Goal: Task Accomplishment & Management: Use online tool/utility

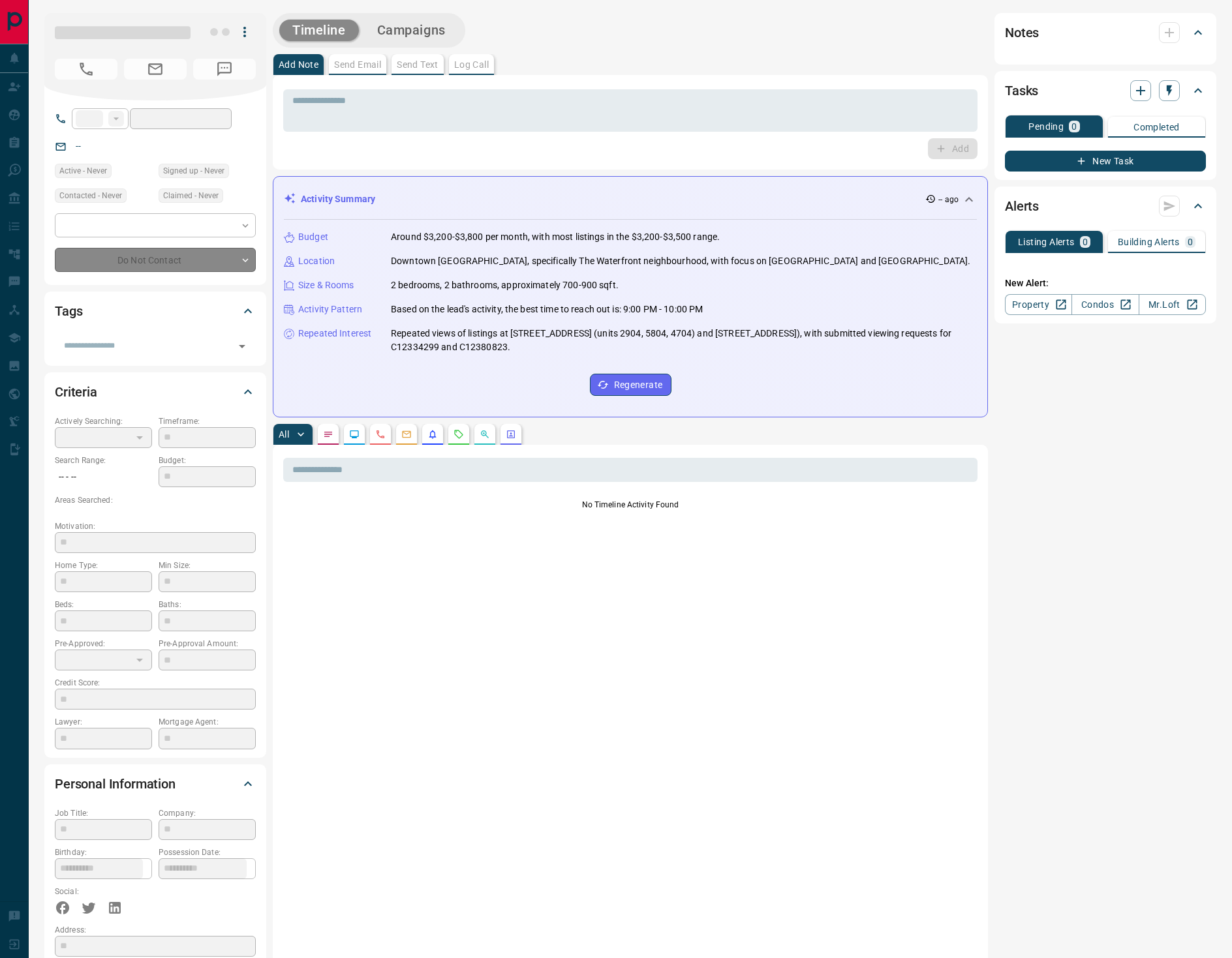
type input "**"
type input "**********"
type input "*"
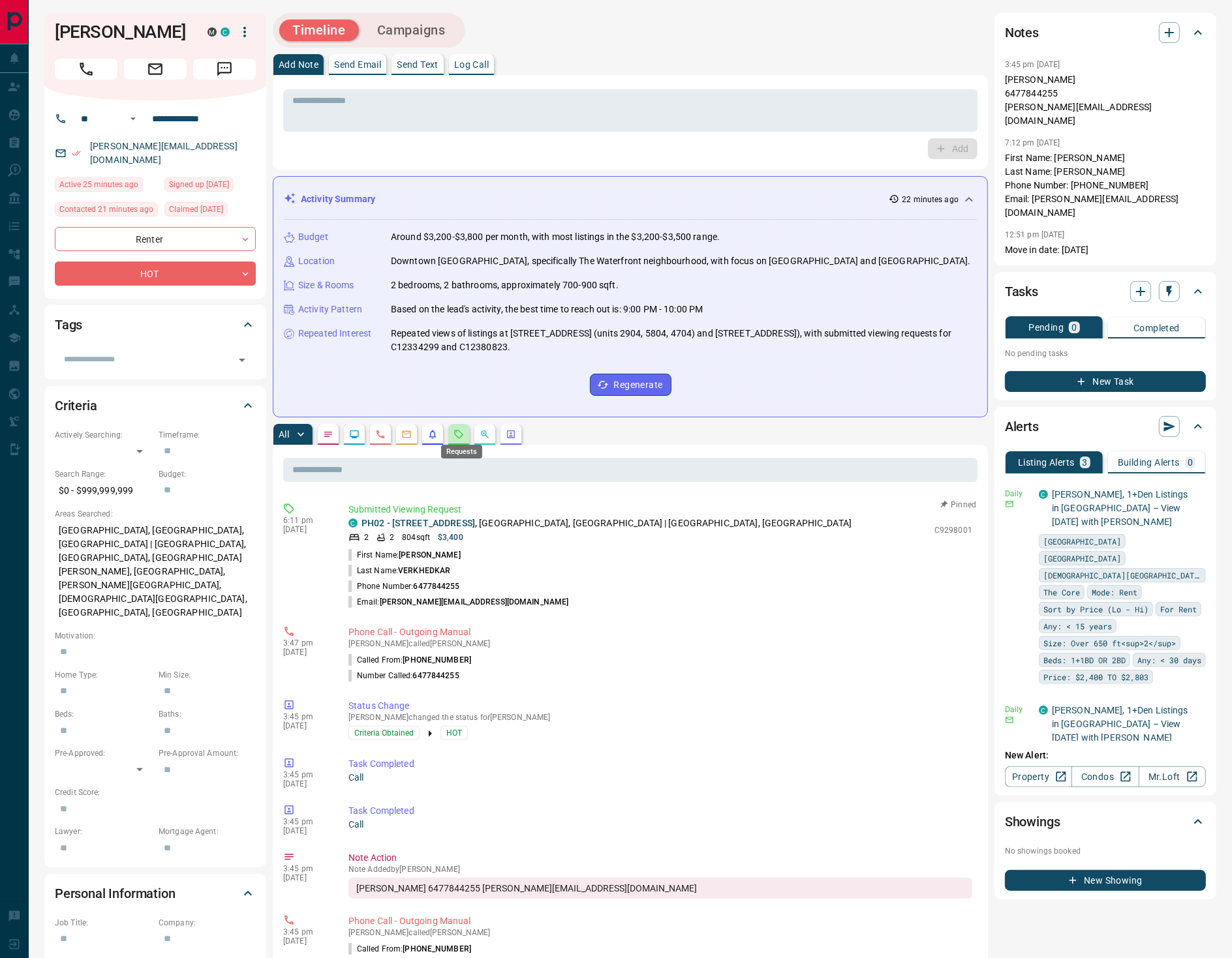
click at [462, 429] on icon "Requests" at bounding box center [458, 434] width 10 height 10
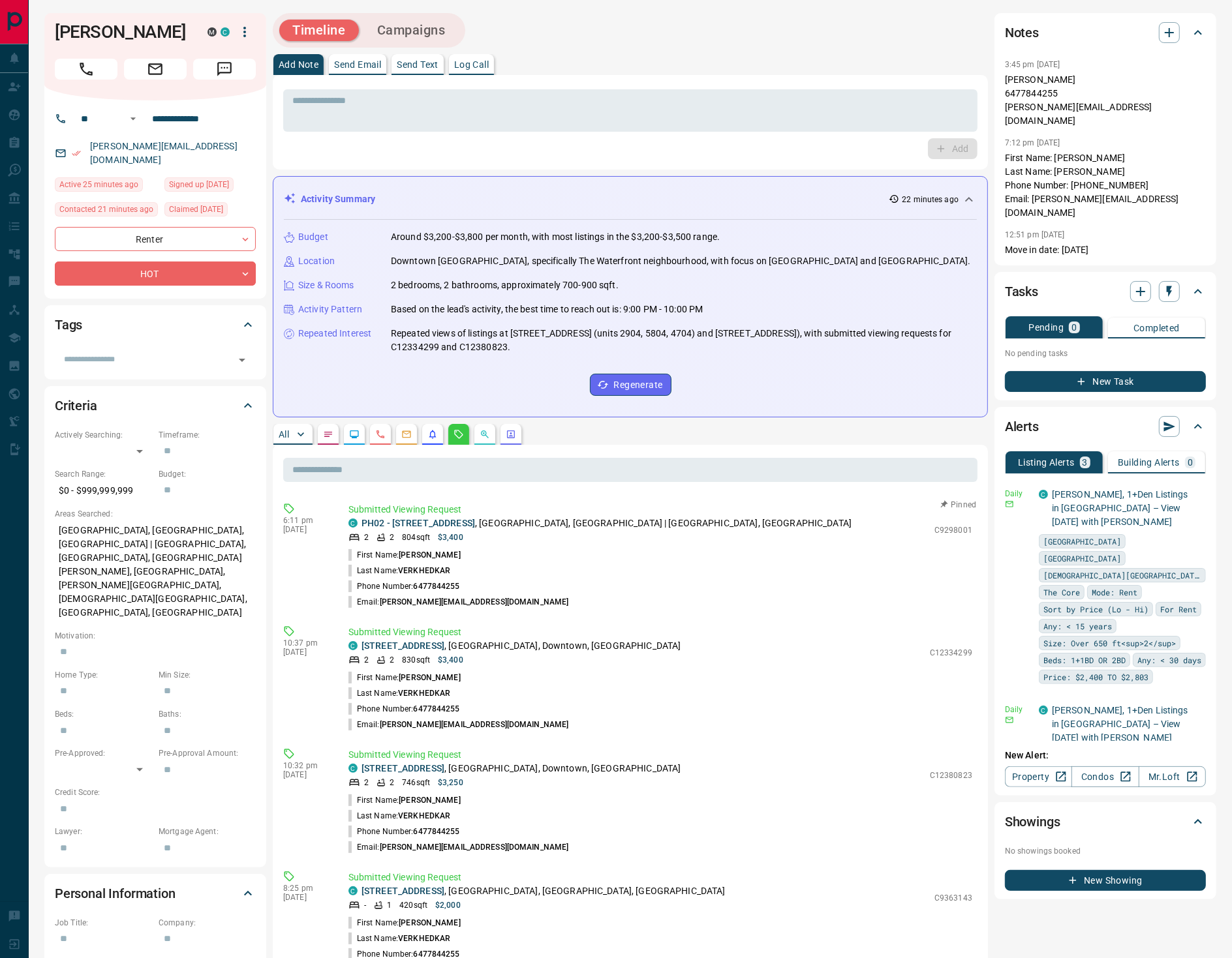
click at [421, 37] on button "Campaigns" at bounding box center [412, 30] width 95 height 22
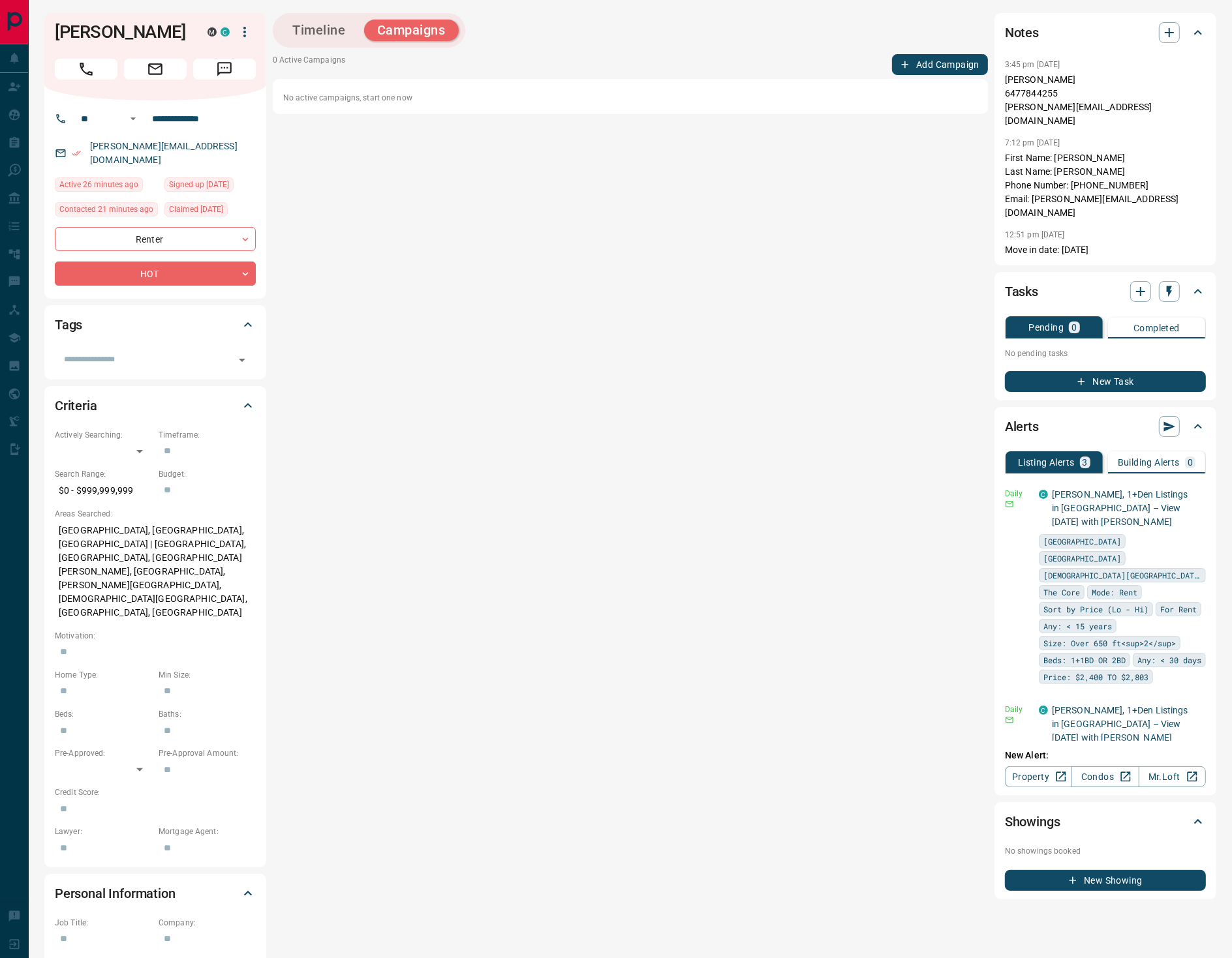
click at [933, 68] on button "Add Campaign" at bounding box center [940, 64] width 96 height 21
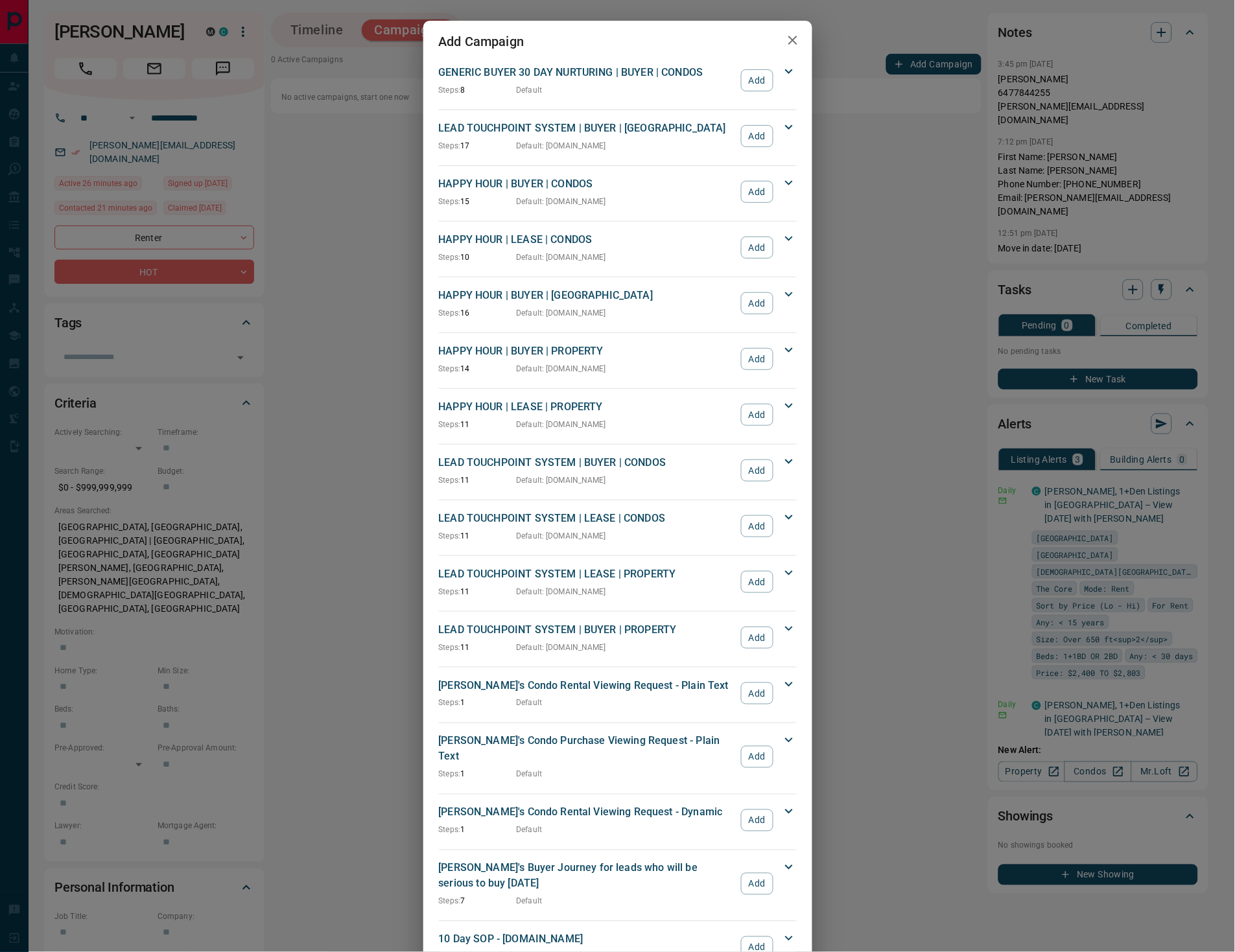
scroll to position [1225, 0]
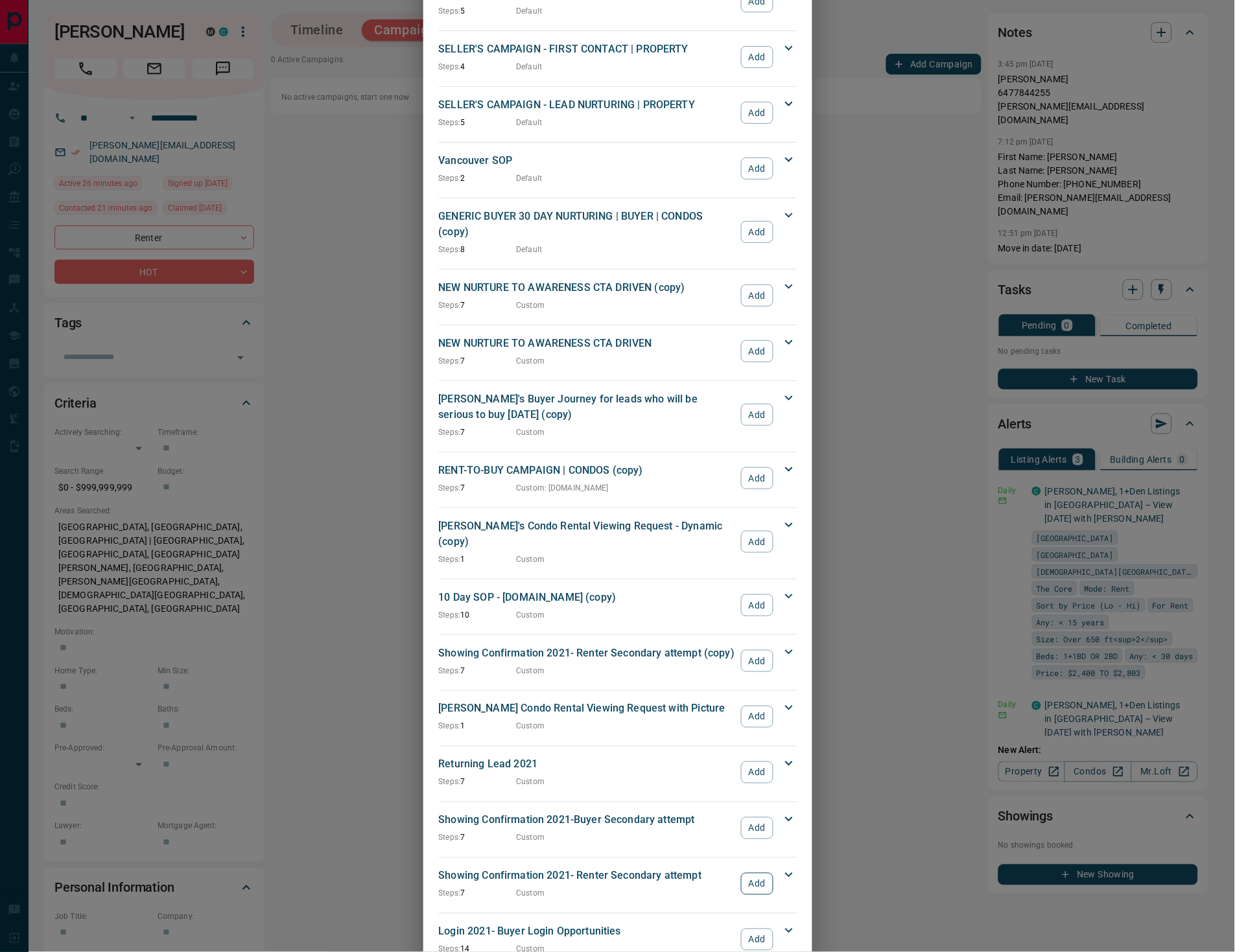
click at [744, 873] on button "Add" at bounding box center [757, 884] width 32 height 22
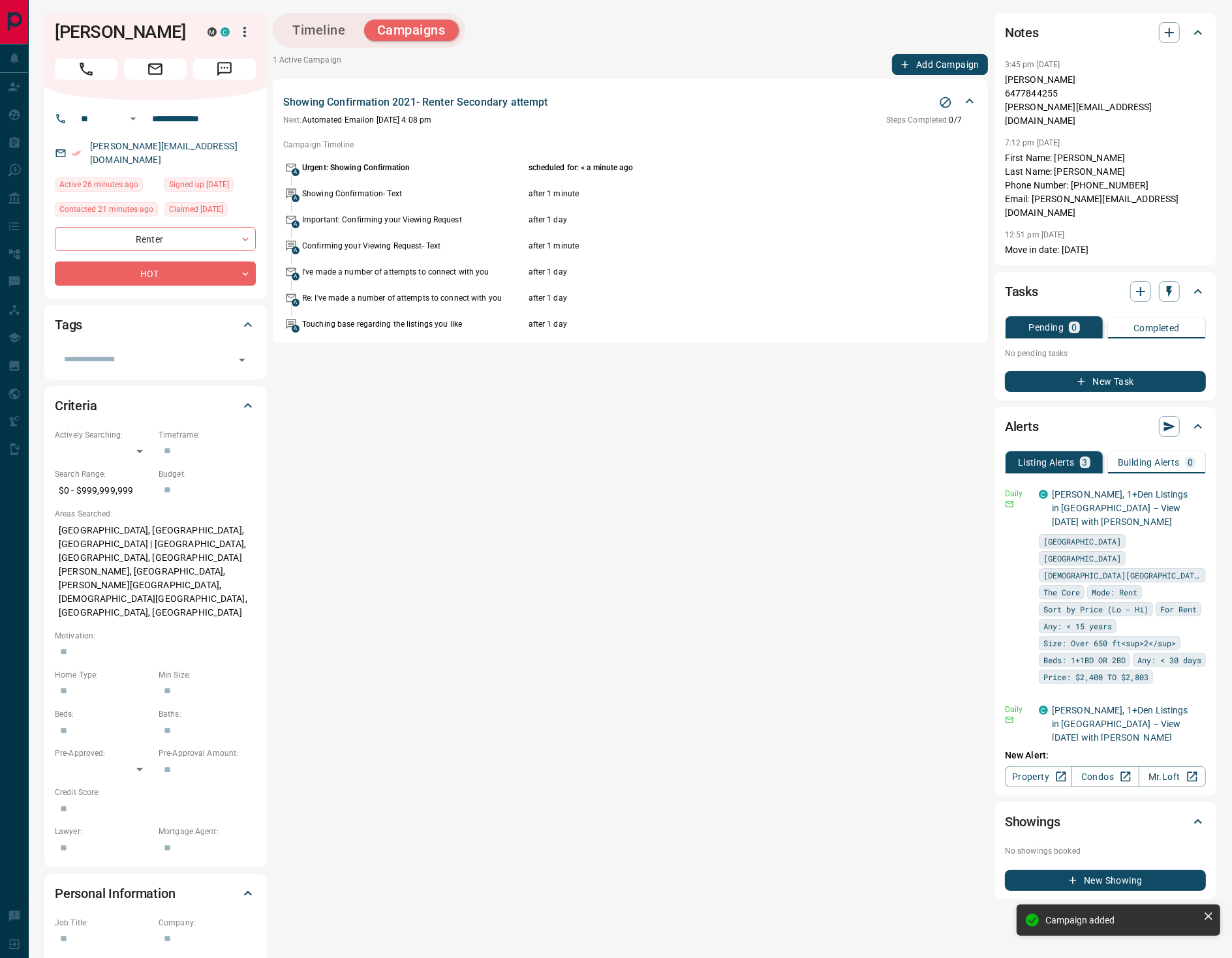
click at [913, 57] on button "Add Campaign" at bounding box center [940, 64] width 96 height 21
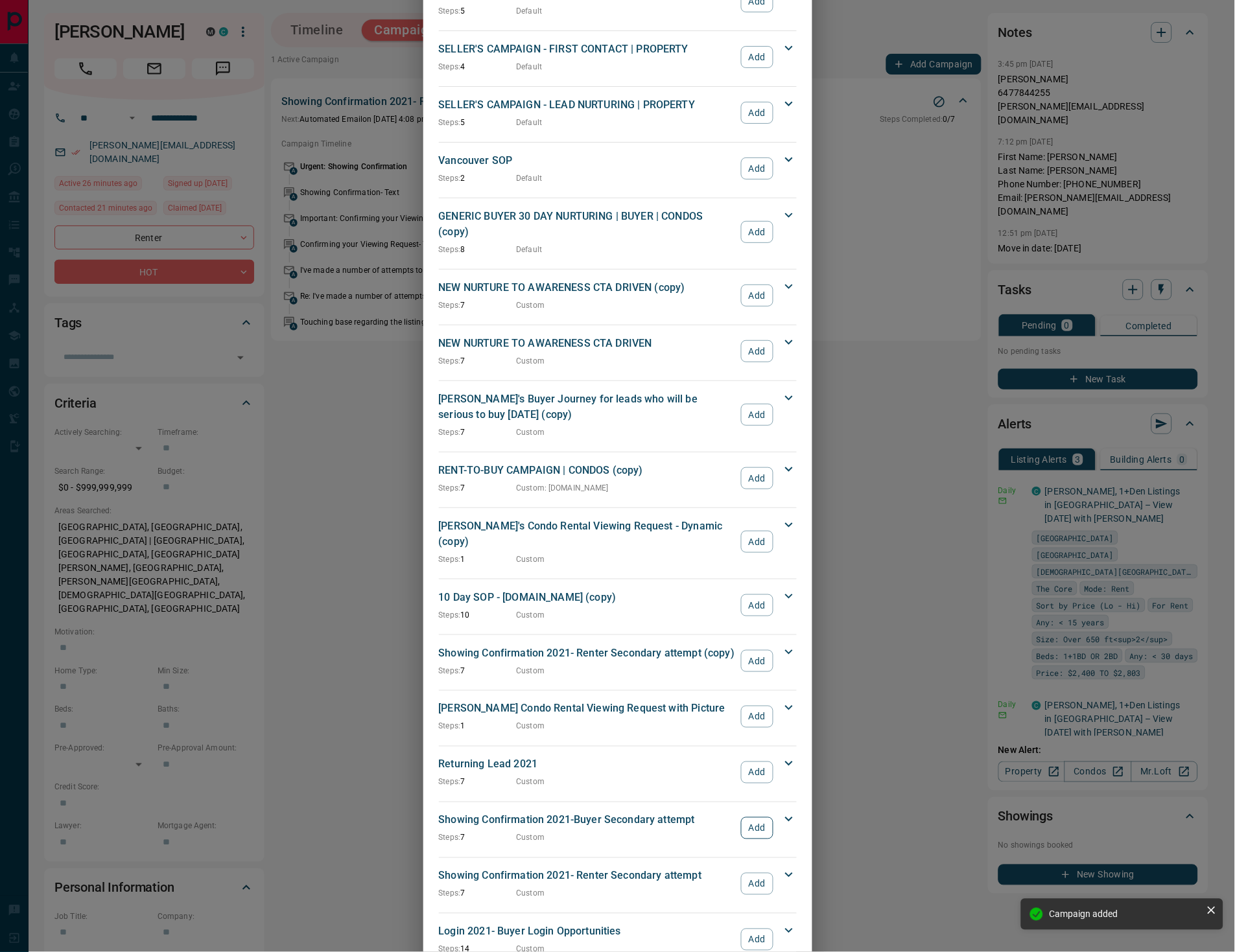
click at [758, 817] on button "Add" at bounding box center [757, 828] width 32 height 22
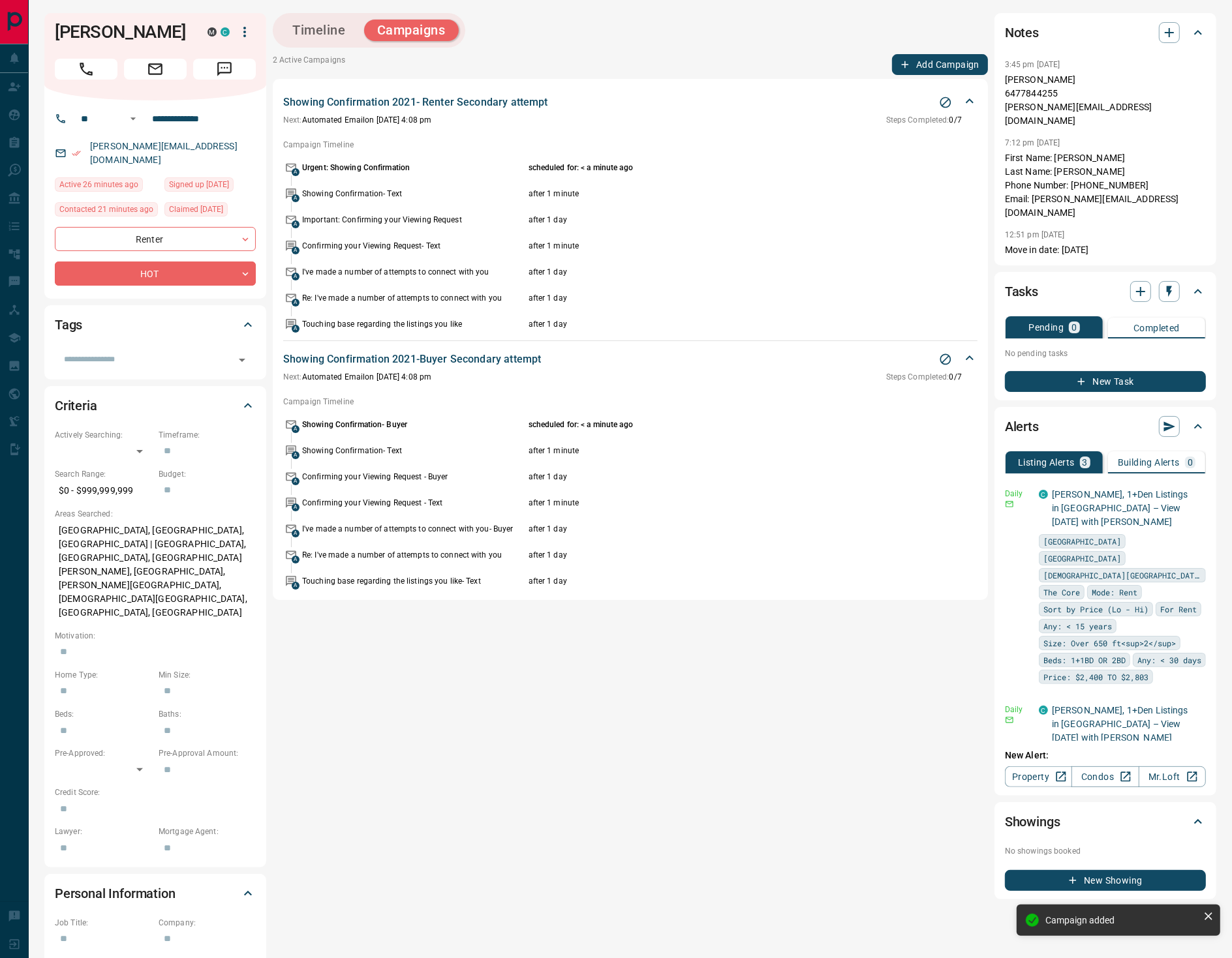
click at [930, 60] on button "Add Campaign" at bounding box center [940, 64] width 96 height 21
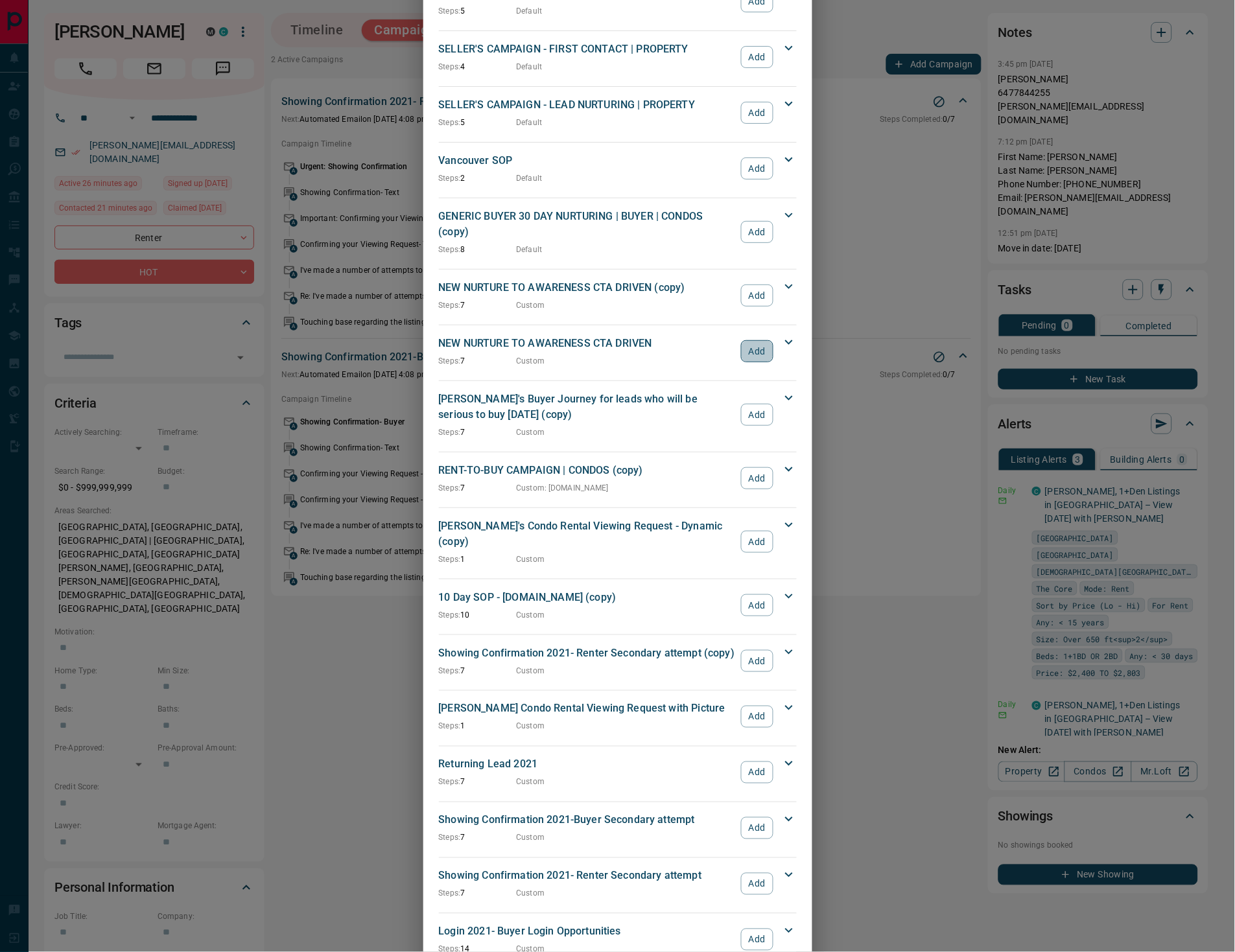
click at [744, 340] on button "Add" at bounding box center [757, 352] width 32 height 22
